Goal: Task Accomplishment & Management: Complete application form

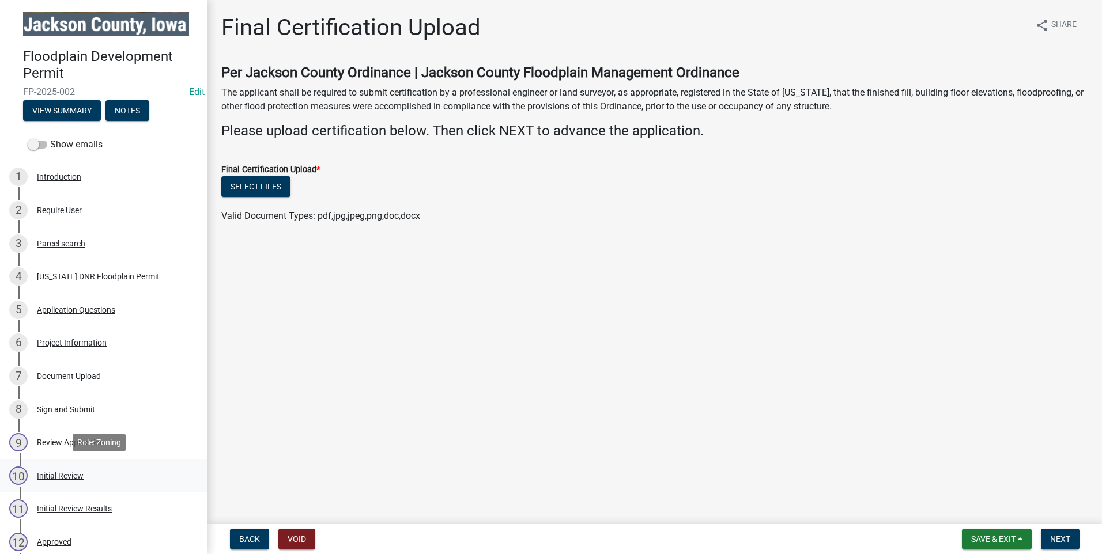
click at [70, 473] on div "Initial Review" at bounding box center [60, 476] width 47 height 8
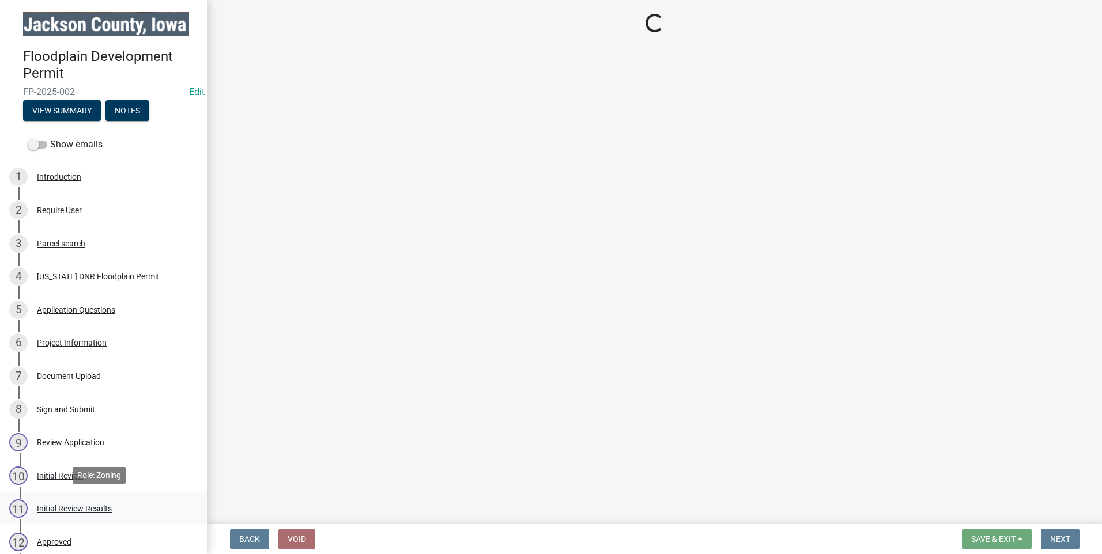
select select "49940f02-089f-4388-be09-fc9f471e4544"
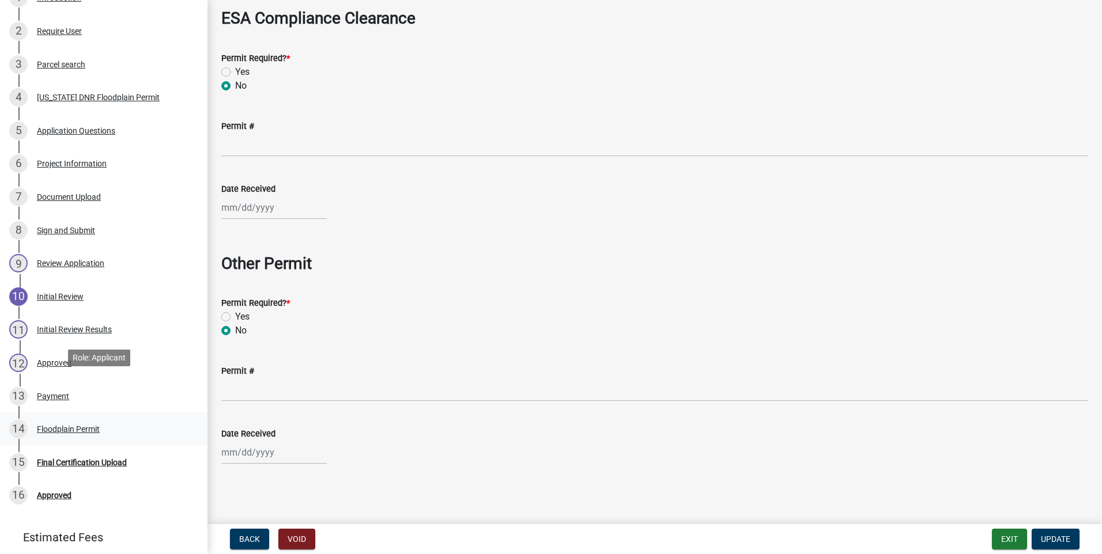
scroll to position [217, 0]
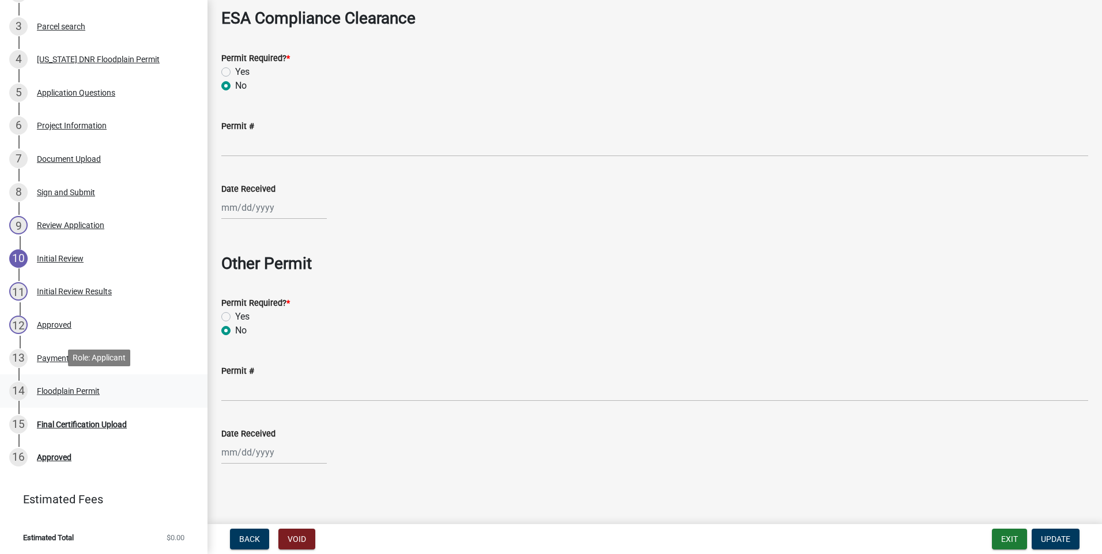
click at [61, 391] on div "Floodplain Permit" at bounding box center [68, 391] width 63 height 8
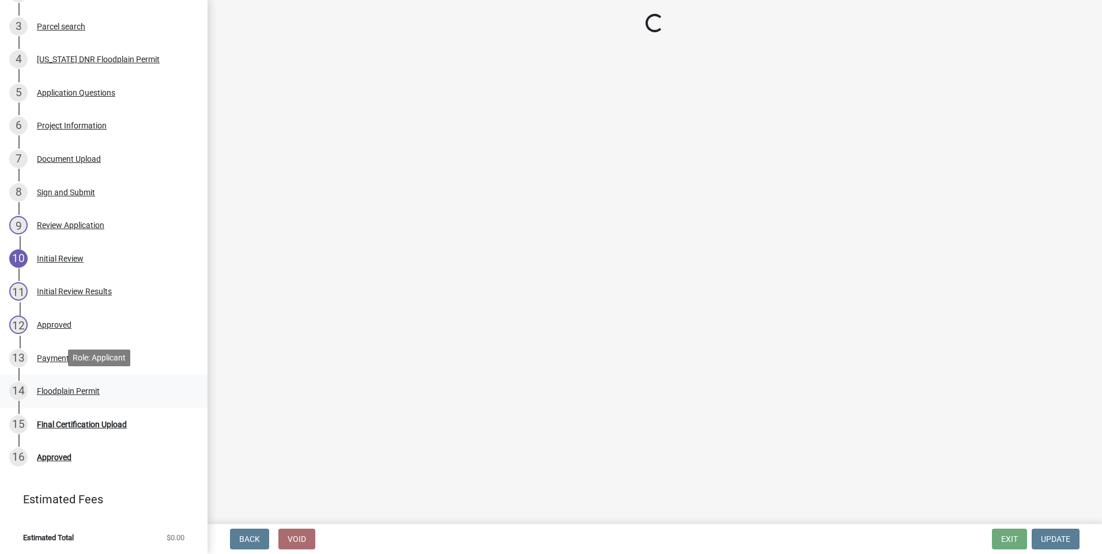
scroll to position [0, 0]
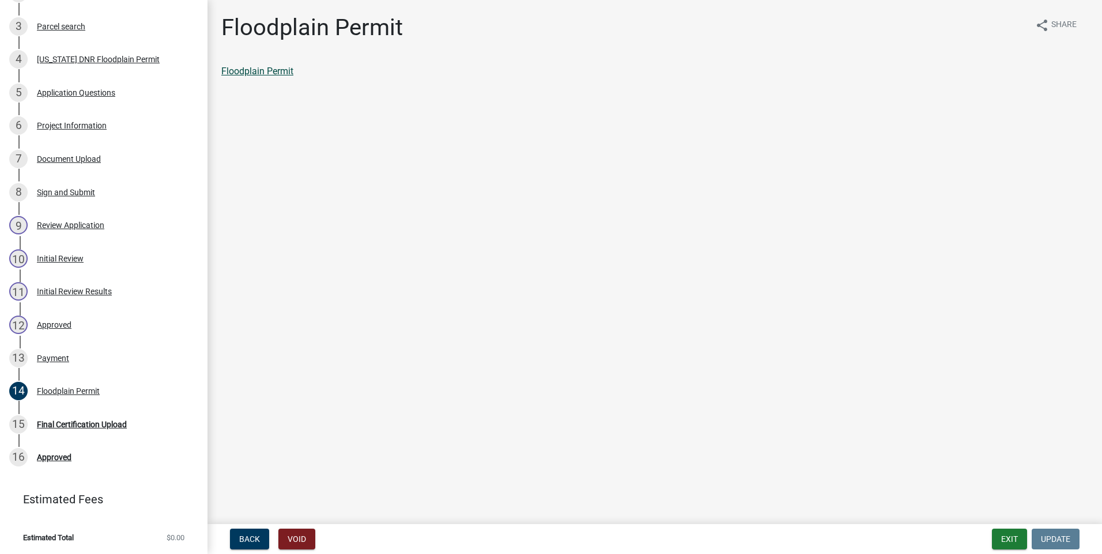
click at [267, 75] on link "Floodplain Permit" at bounding box center [257, 71] width 72 height 11
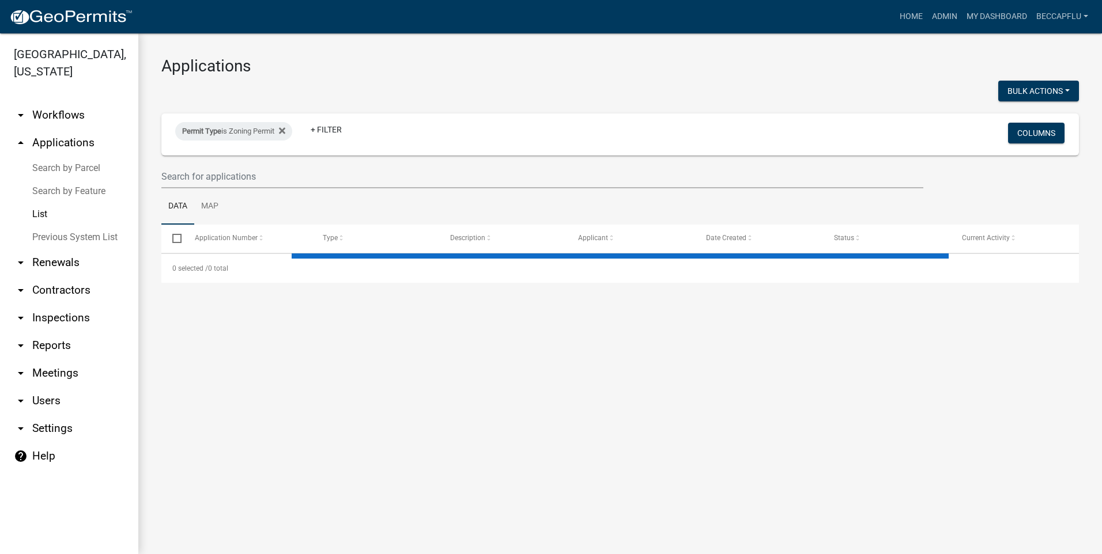
select select "3: 100"
